Goal: Information Seeking & Learning: Learn about a topic

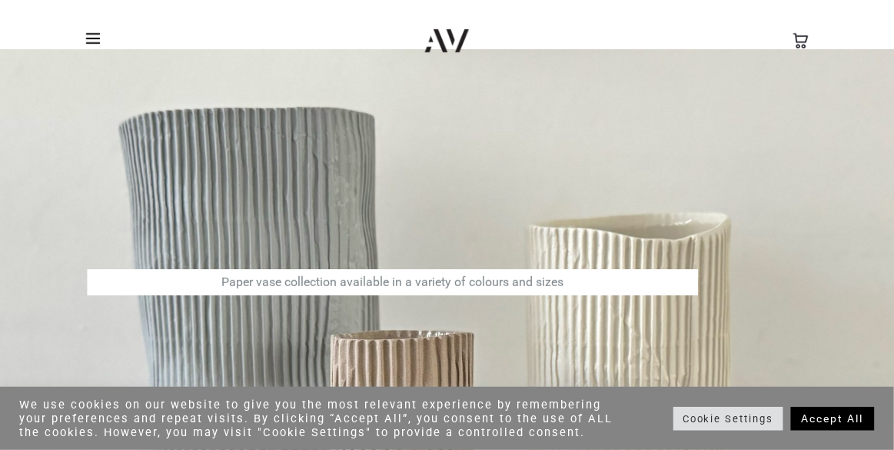
click at [833, 423] on link "Accept All" at bounding box center [833, 419] width 84 height 24
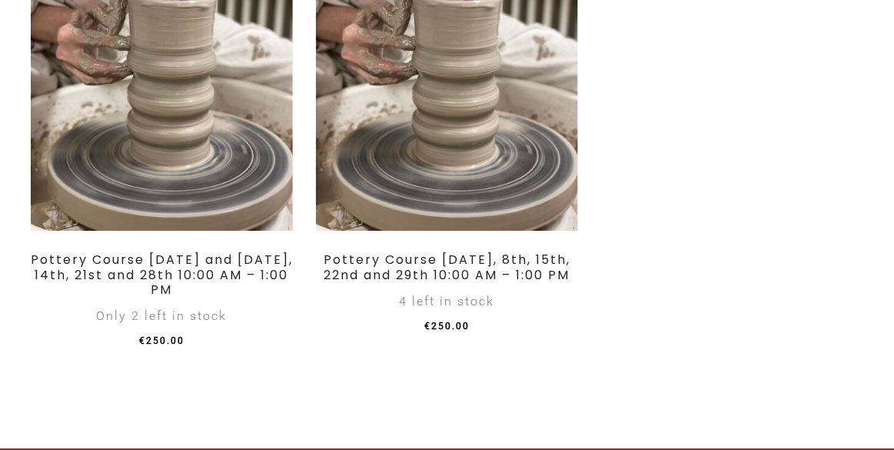
scroll to position [2517, 0]
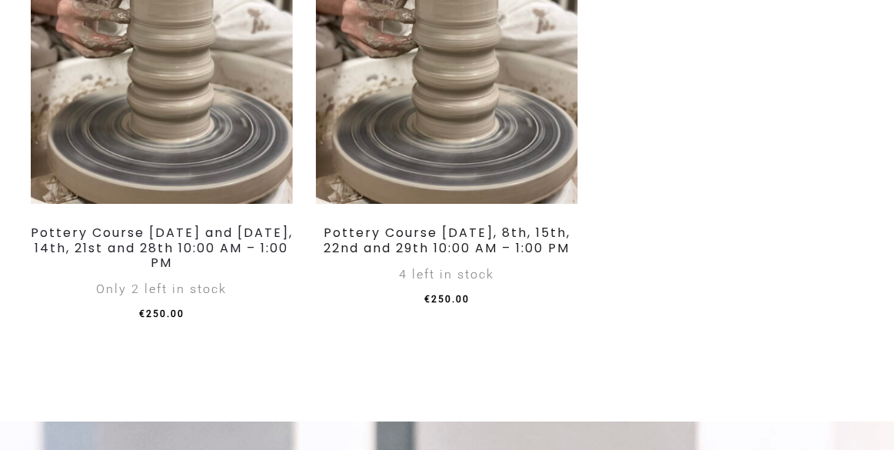
click at [512, 256] on link "Pottery Course Saturday, November 1st, 8th, 15th, 22nd and 29th 10:00 AM – 1:00…" at bounding box center [447, 240] width 247 height 32
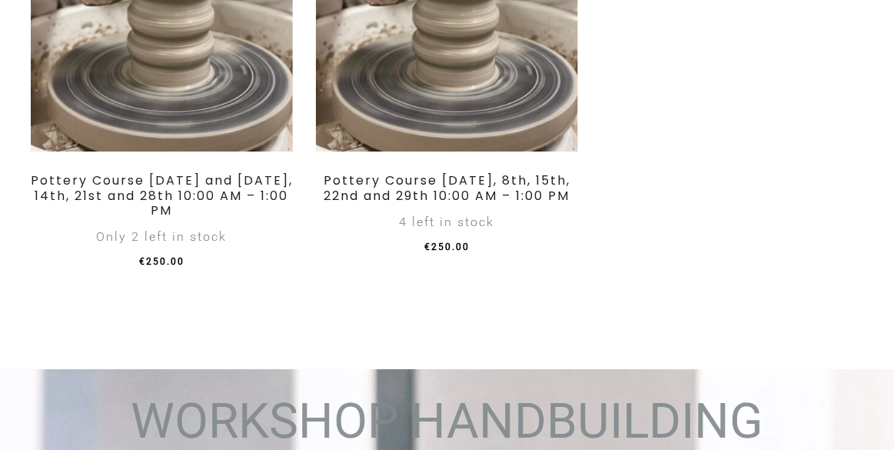
scroll to position [2575, 0]
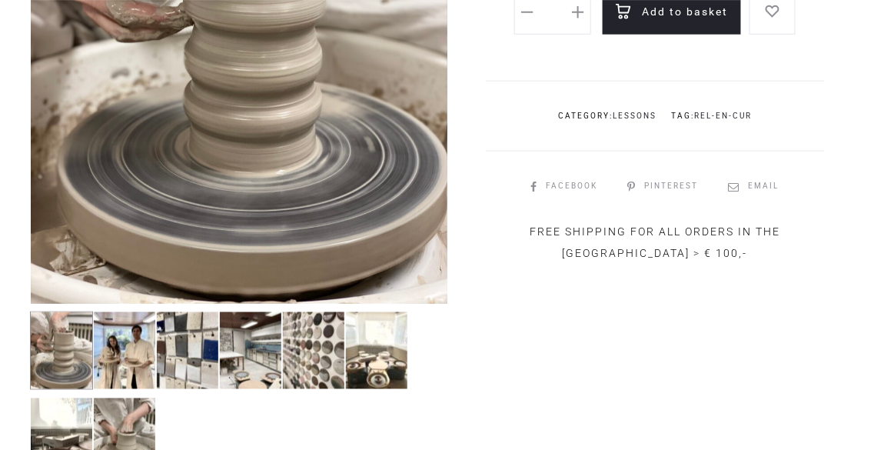
click at [134, 348] on img at bounding box center [124, 350] width 63 height 78
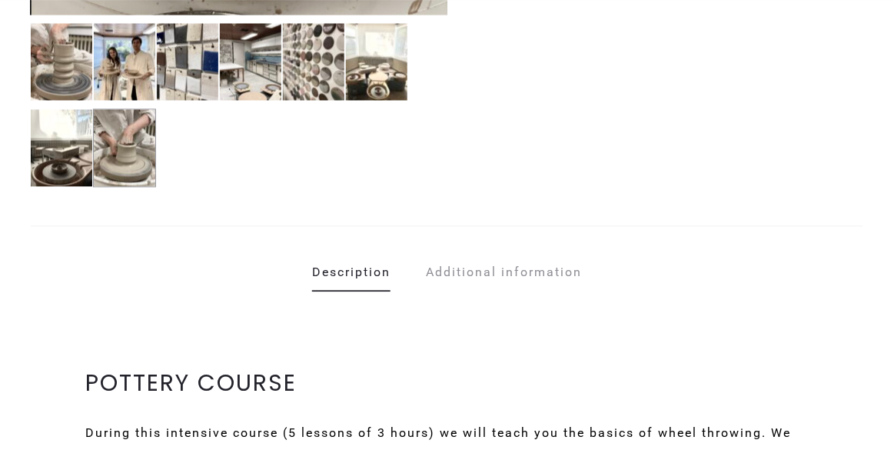
scroll to position [677, 0]
click at [527, 269] on link "Additional information" at bounding box center [504, 273] width 156 height 38
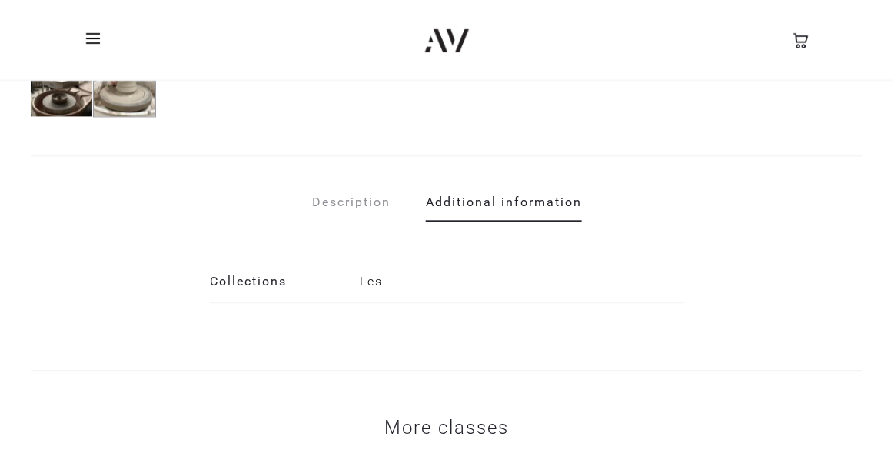
scroll to position [775, 0]
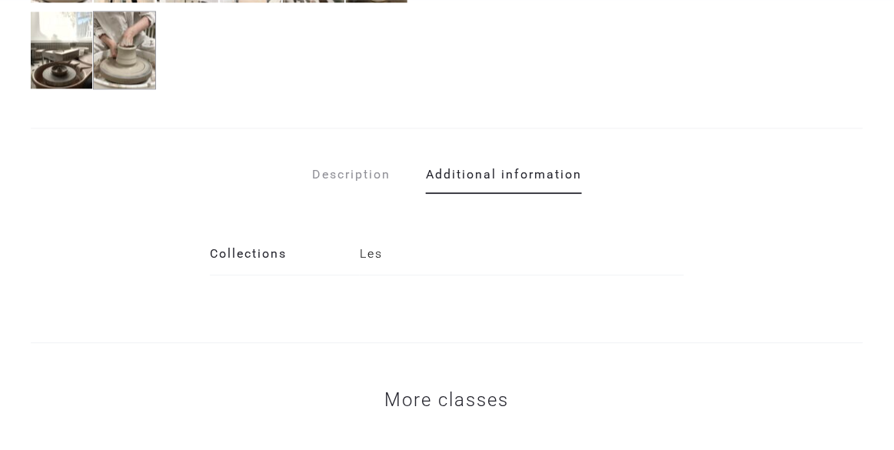
click at [383, 254] on p "Les" at bounding box center [522, 253] width 324 height 31
click at [380, 248] on p "Les" at bounding box center [522, 253] width 324 height 31
click at [240, 259] on th "Collections" at bounding box center [285, 254] width 150 height 42
click at [391, 264] on p "Les" at bounding box center [522, 253] width 324 height 31
click at [363, 174] on link "Description" at bounding box center [351, 174] width 78 height 38
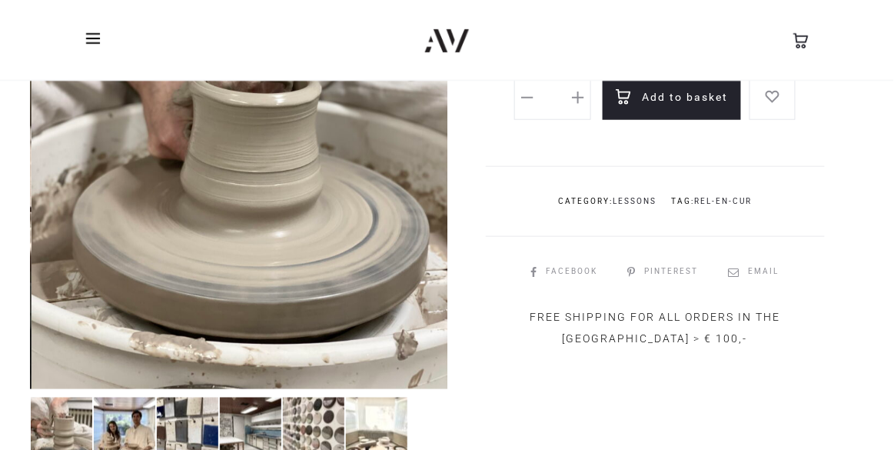
scroll to position [303, 0]
click at [131, 443] on img at bounding box center [124, 436] width 63 height 78
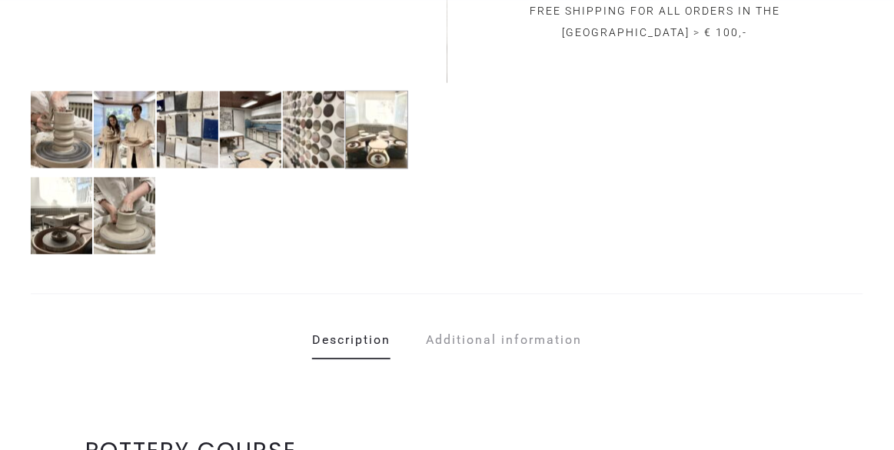
scroll to position [605, 0]
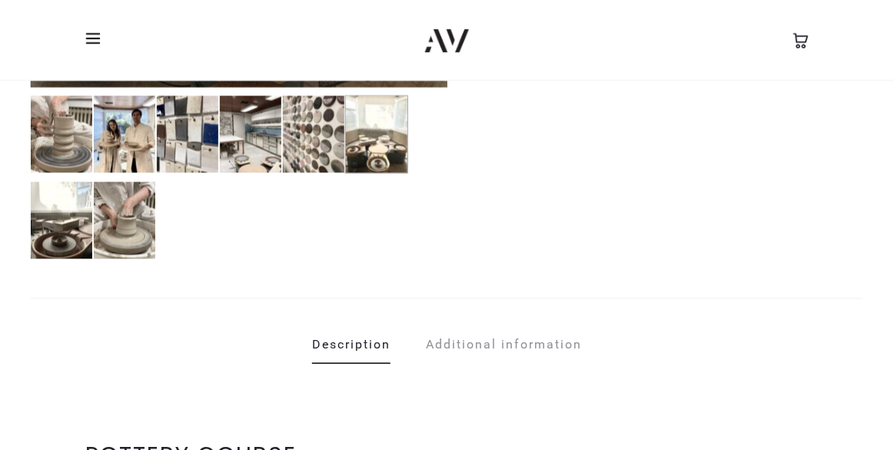
click at [382, 154] on img at bounding box center [376, 134] width 63 height 78
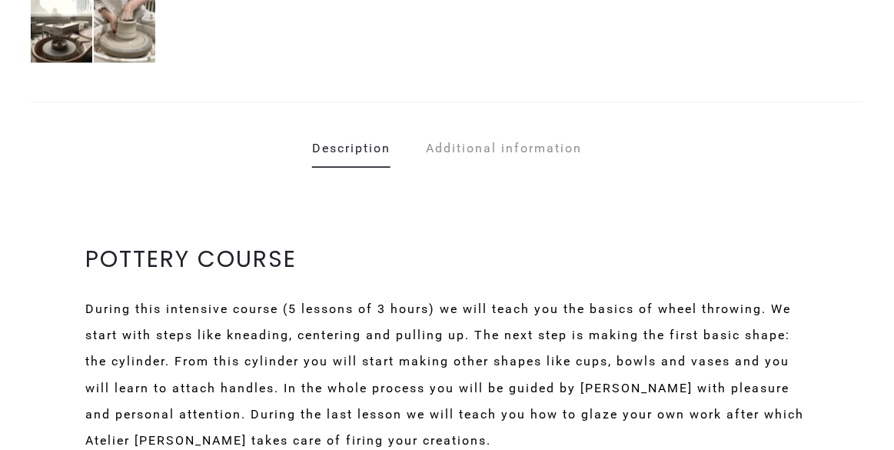
scroll to position [802, 0]
click at [518, 153] on link "Additional information" at bounding box center [504, 147] width 156 height 38
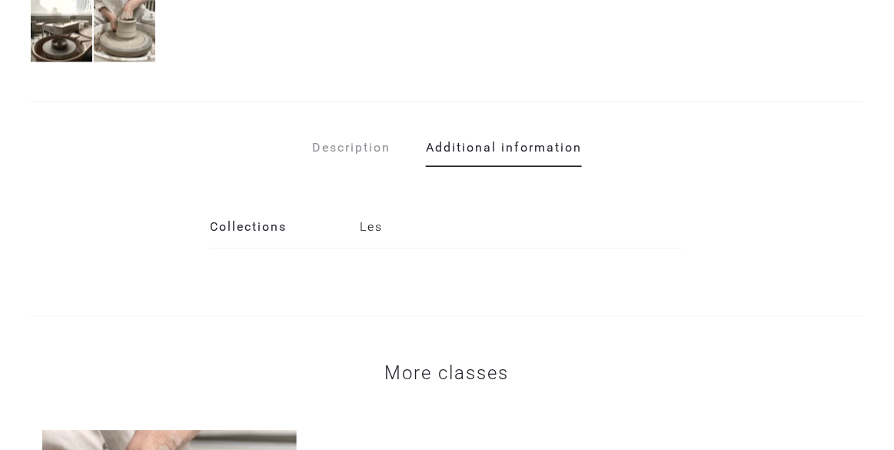
click at [357, 145] on link "Description" at bounding box center [351, 147] width 78 height 38
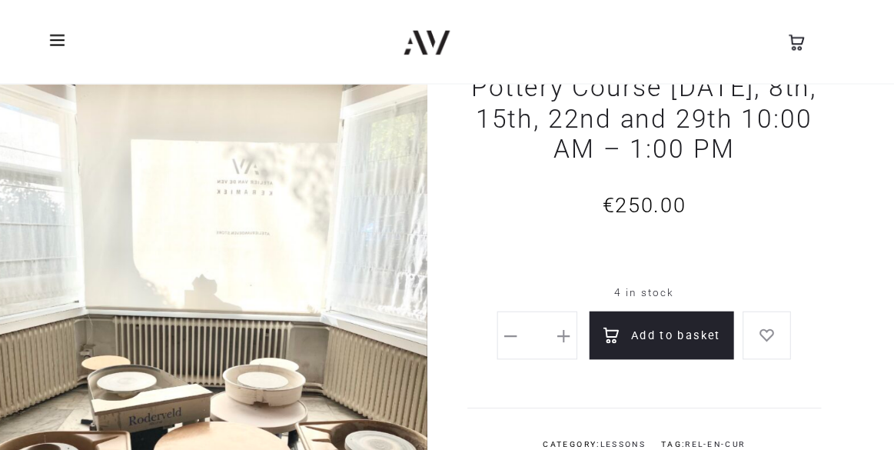
scroll to position [0, 0]
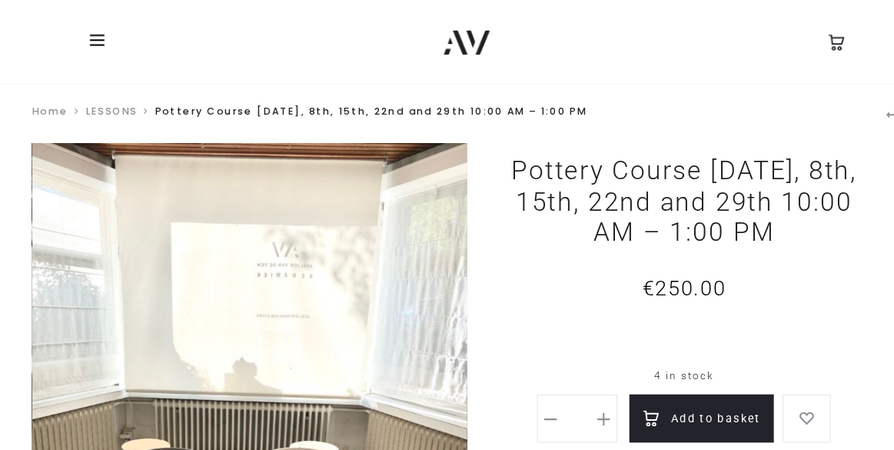
click at [96, 41] on span at bounding box center [97, 38] width 23 height 23
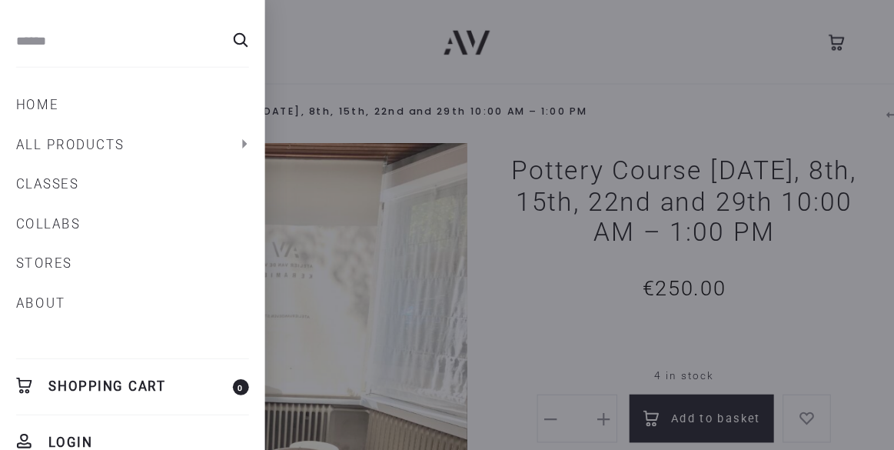
click at [53, 102] on link "Home" at bounding box center [126, 101] width 223 height 26
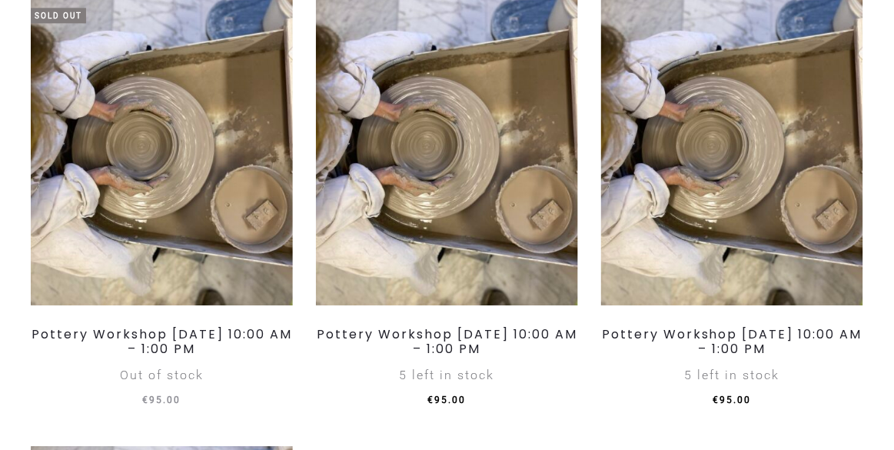
scroll to position [919, 0]
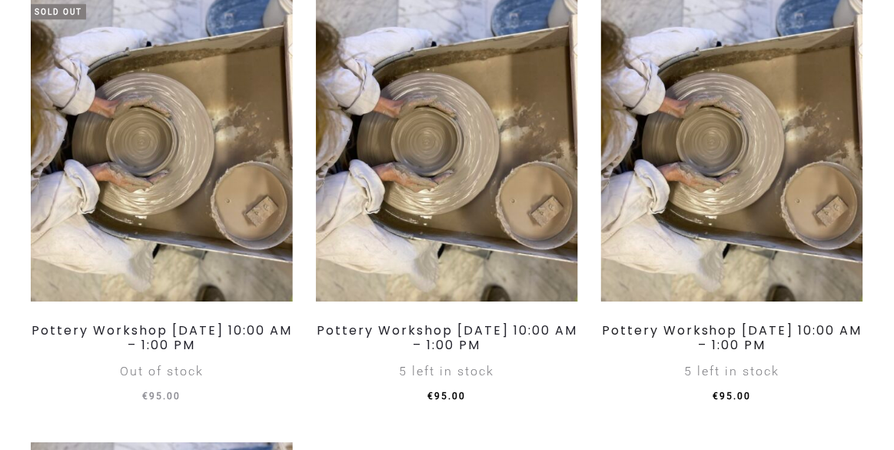
click at [761, 341] on link "Pottery Workshop [DATE] 10:00 AM – 1:00 PM" at bounding box center [732, 337] width 261 height 32
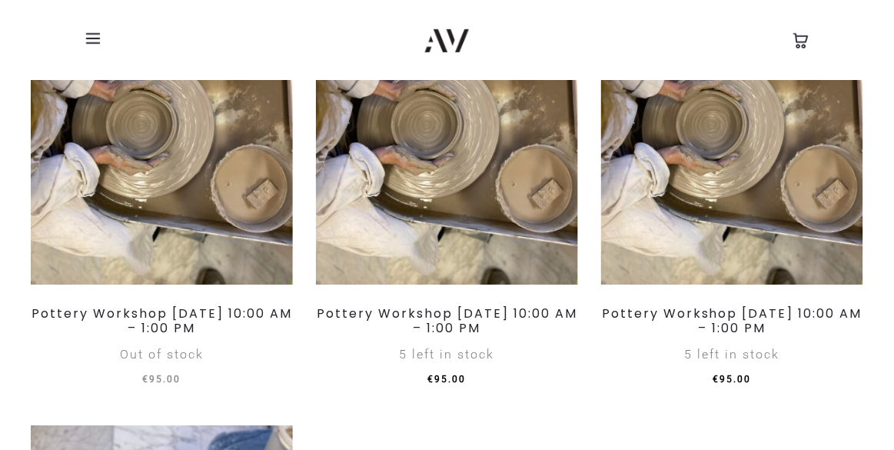
scroll to position [940, 0]
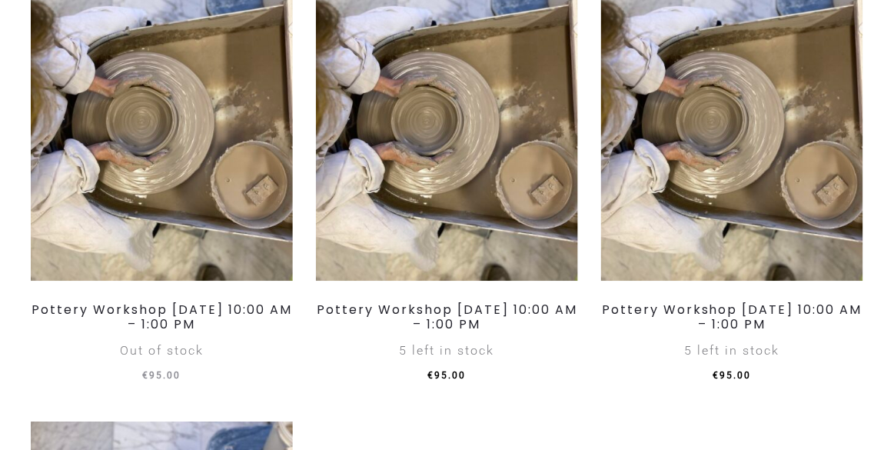
click at [788, 174] on img at bounding box center [732, 124] width 262 height 312
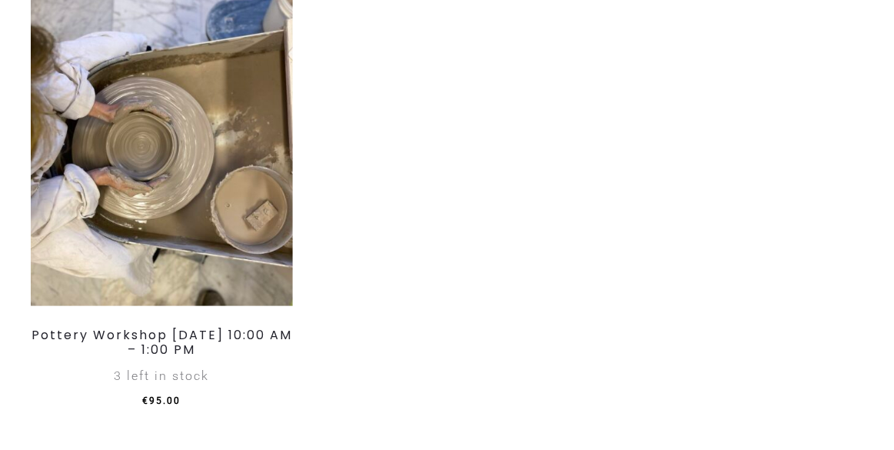
scroll to position [1369, 0]
click at [218, 228] on img at bounding box center [162, 148] width 262 height 312
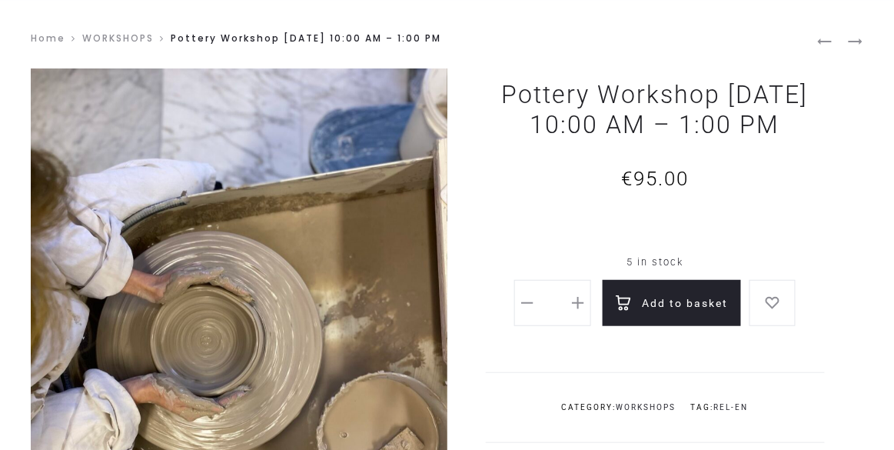
scroll to position [71, 0]
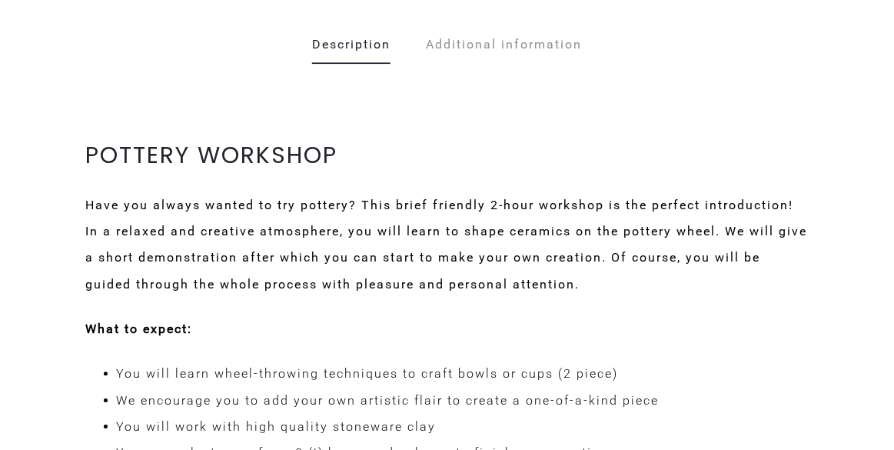
scroll to position [870, 0]
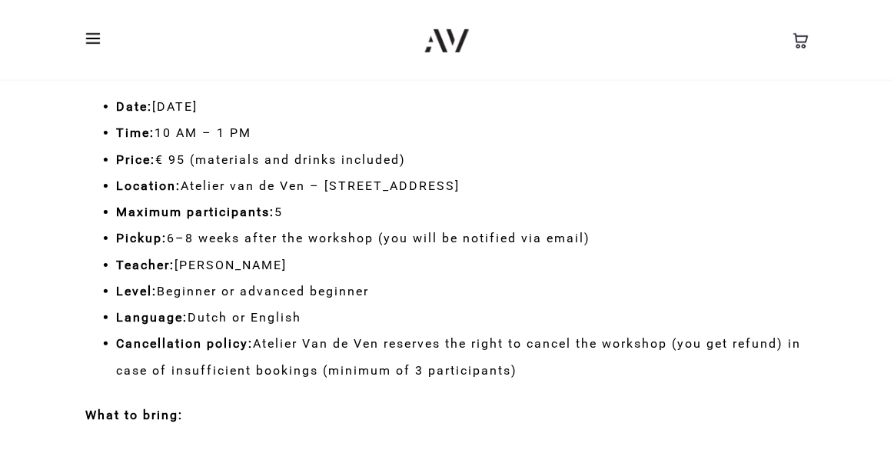
scroll to position [1309, 0]
